Goal: Information Seeking & Learning: Learn about a topic

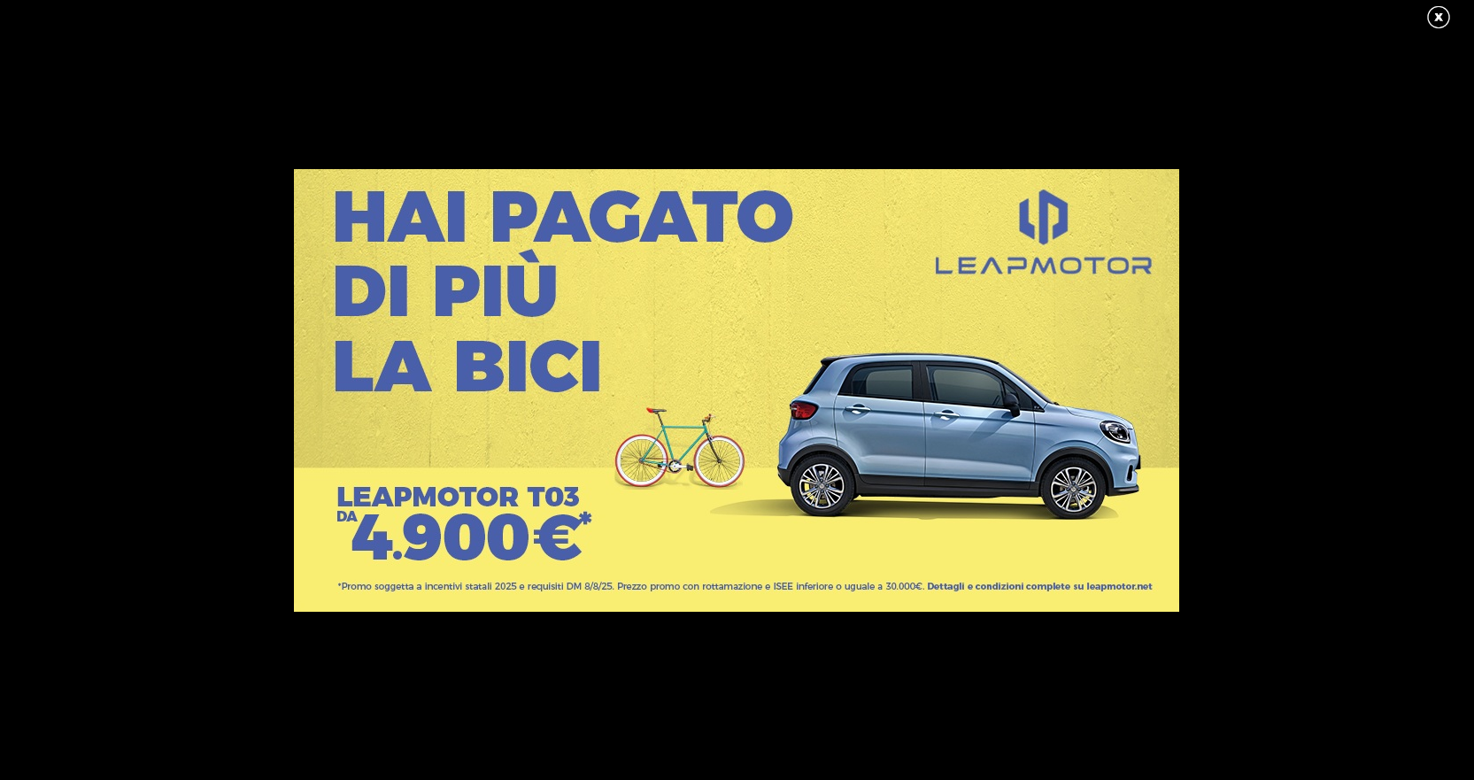
click at [1444, 4] on link at bounding box center [1447, 17] width 44 height 27
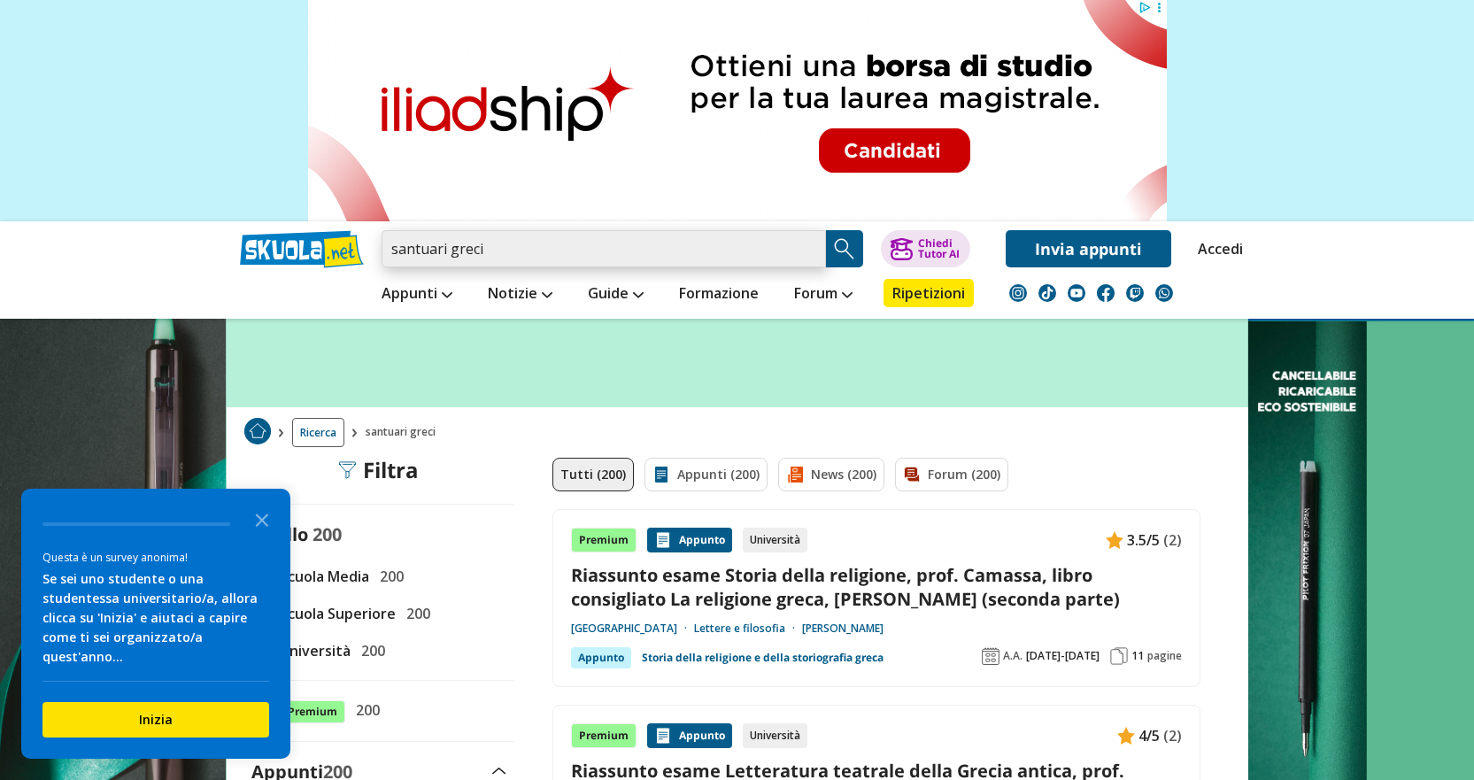
click at [579, 251] on input "santuari greci" at bounding box center [603, 248] width 444 height 37
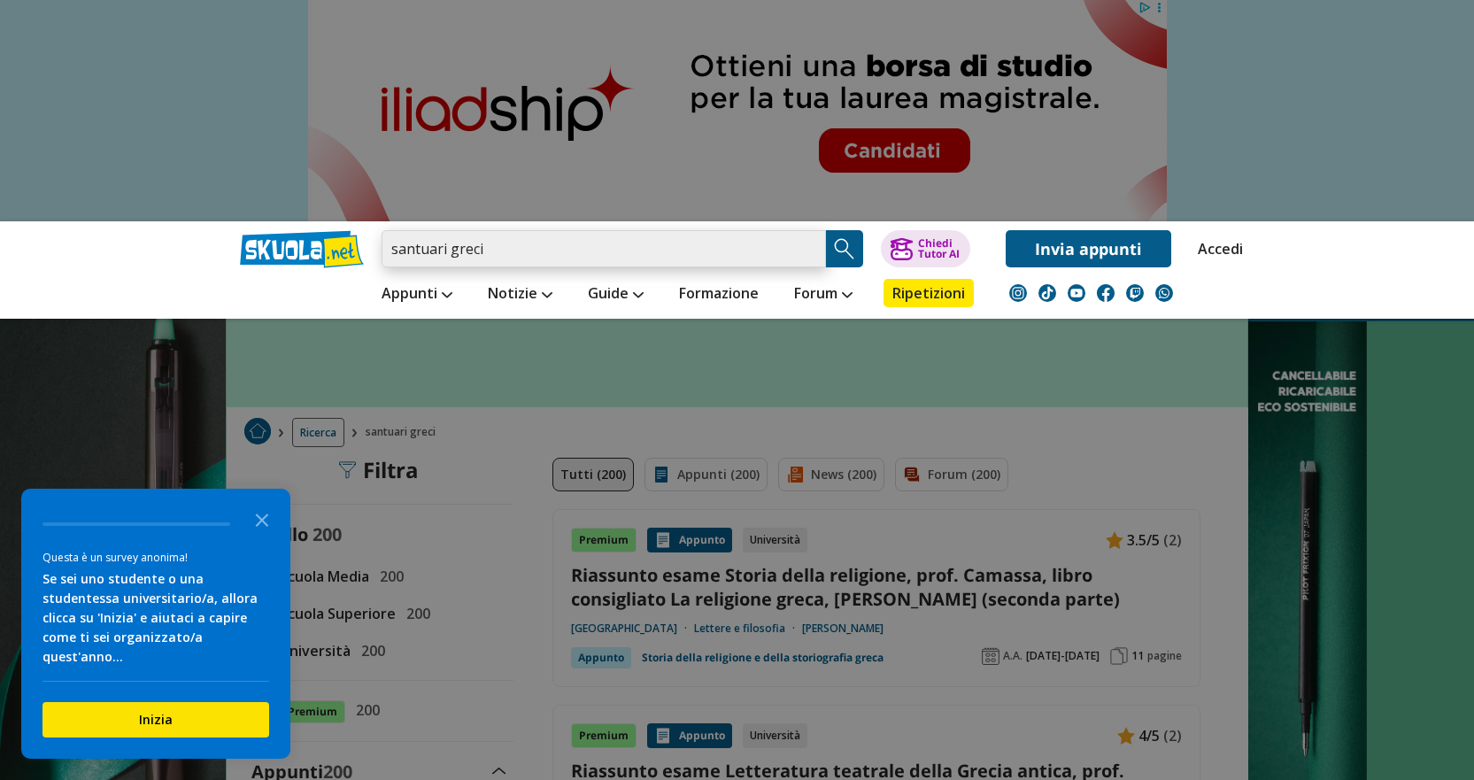
drag, startPoint x: 579, startPoint y: 251, endPoint x: 326, endPoint y: 227, distance: 254.4
click at [326, 227] on div "santuari greci Caricamento in corso... Trova un tutor esperto su questo argomen…" at bounding box center [737, 244] width 1021 height 46
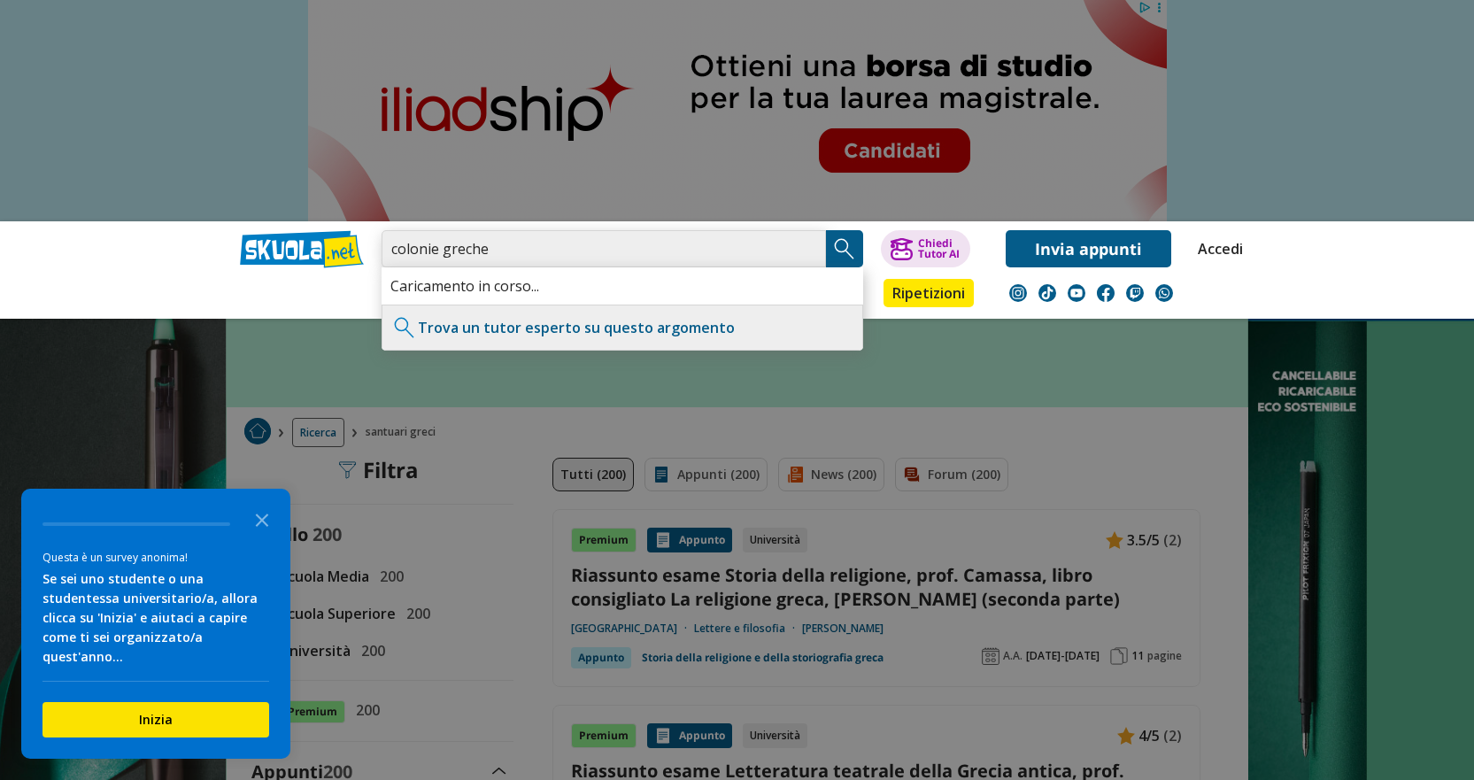
type input "colonie greche"
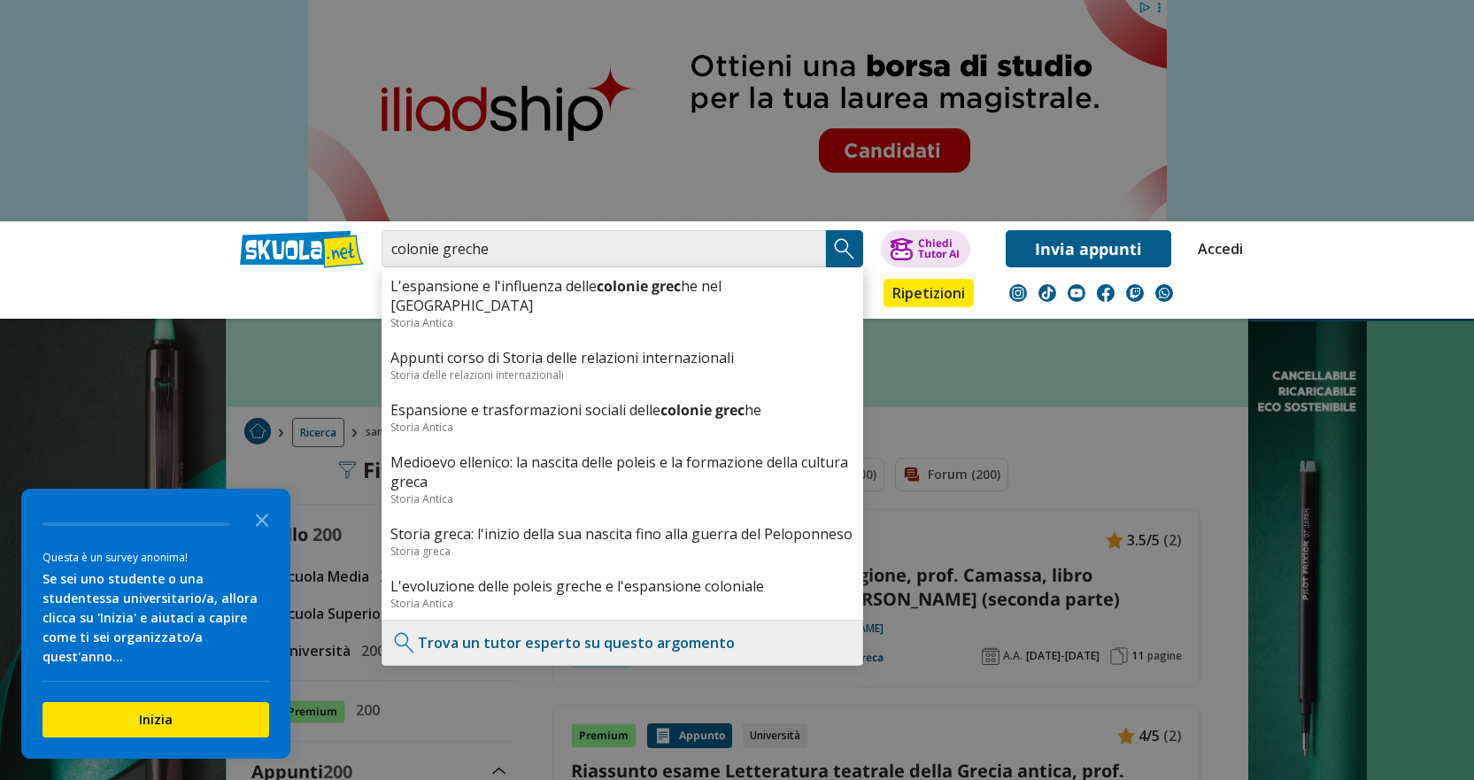
click at [851, 240] on img "Search Button" at bounding box center [844, 248] width 27 height 27
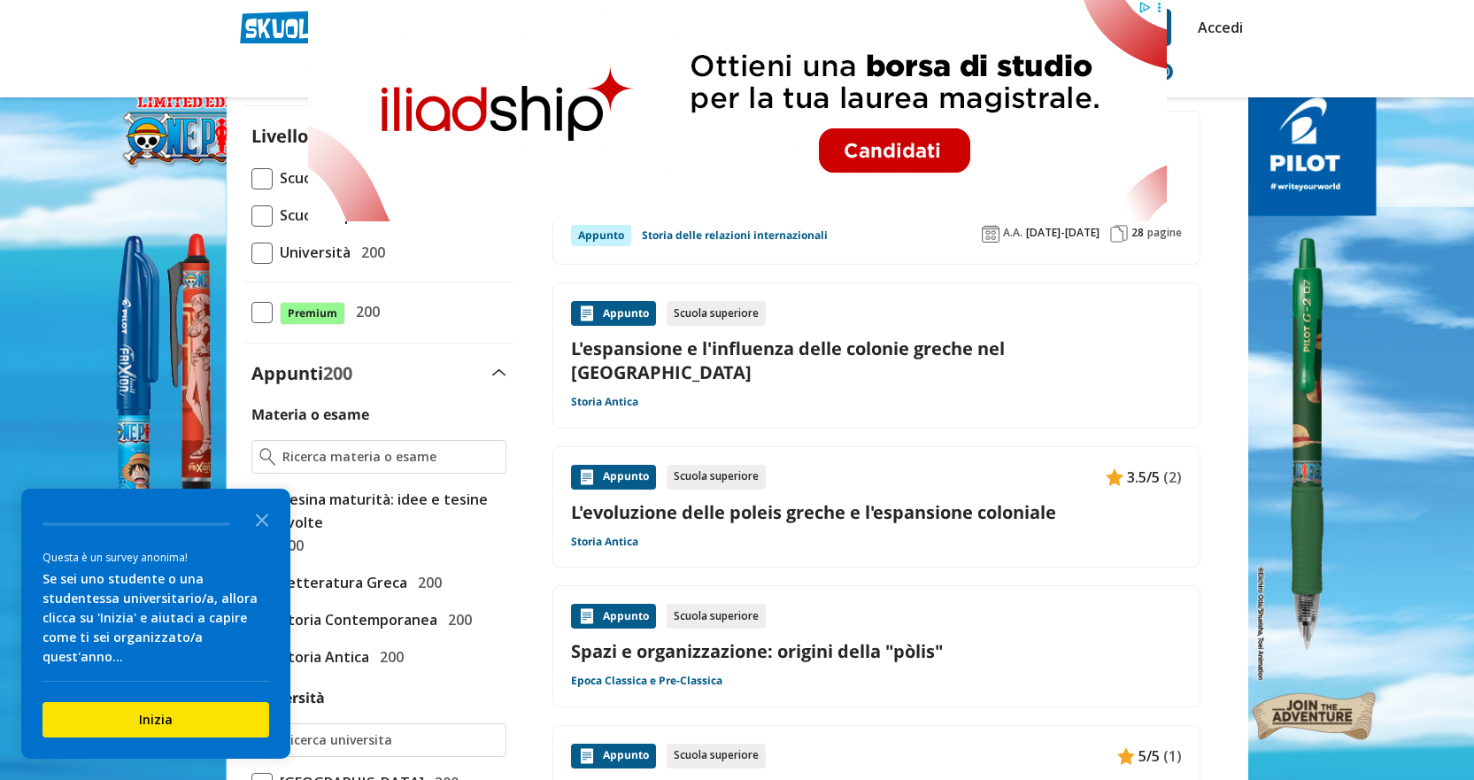
scroll to position [354, 0]
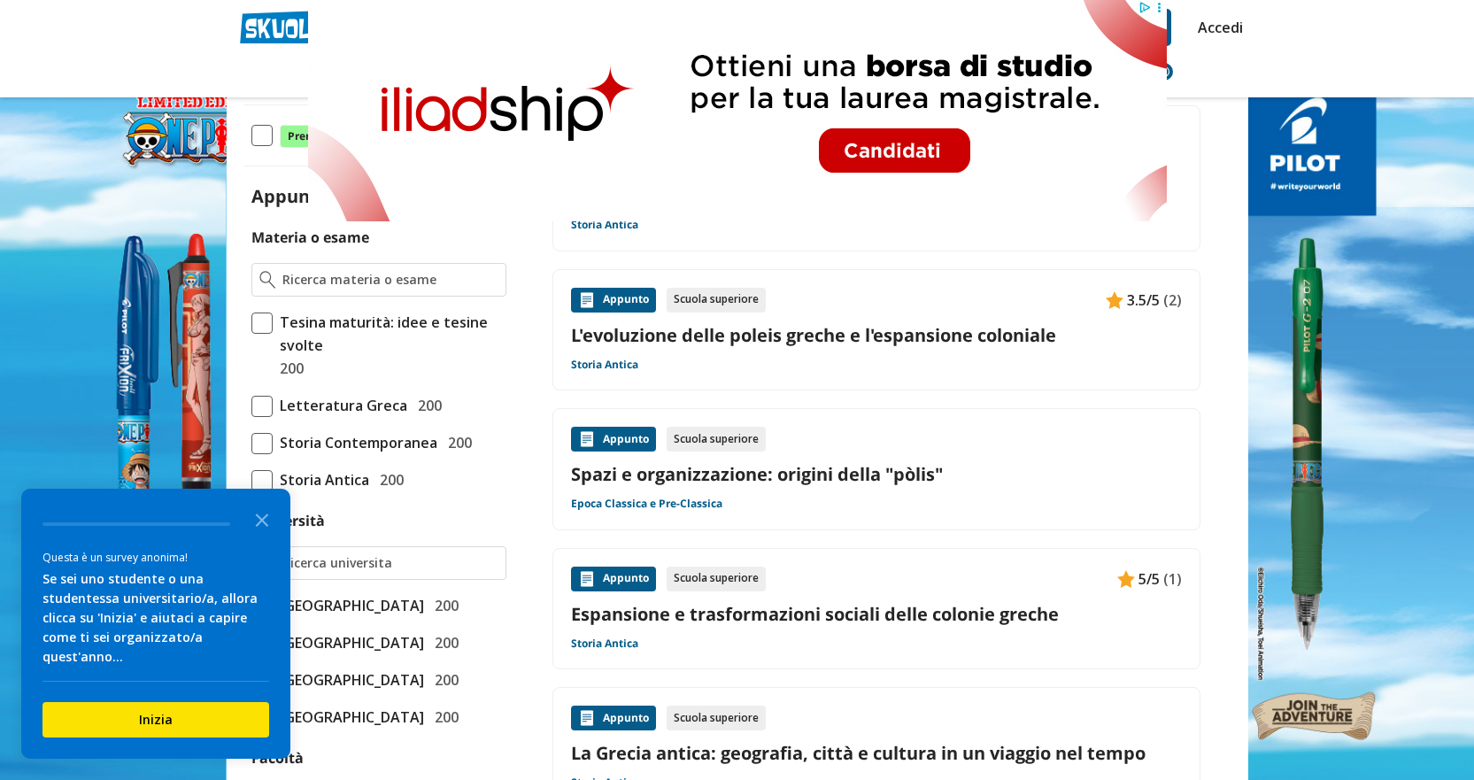
click at [791, 602] on link "Espansione e trasformazioni sociali delle colonie greche" at bounding box center [876, 614] width 611 height 24
